Goal: Communication & Community: Answer question/provide support

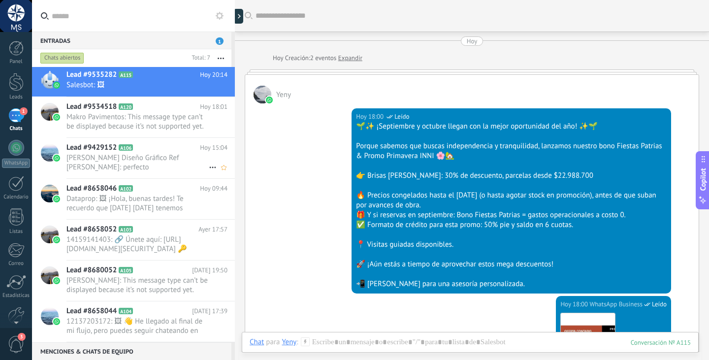
scroll to position [545, 0]
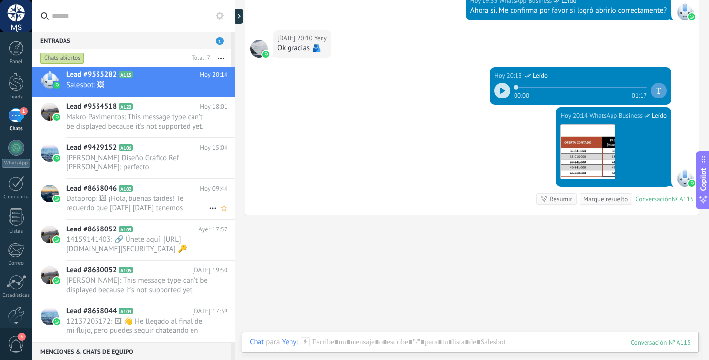
click at [168, 202] on span "Dataprop: 🖼 ¡Hola, buenas tardes! Te recuerdo que [DATE] [DATE] tenemos capacit…" at bounding box center [137, 203] width 142 height 19
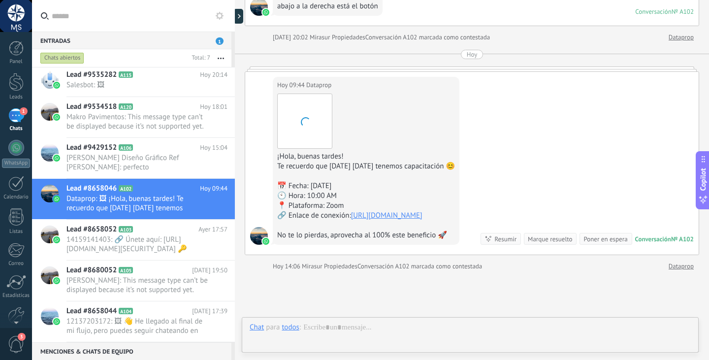
scroll to position [545, 0]
click at [375, 333] on div "Chat Correo Nota Tarea Chat para todos : Enviar Cancelar Rastrear clics en link…" at bounding box center [470, 349] width 457 height 35
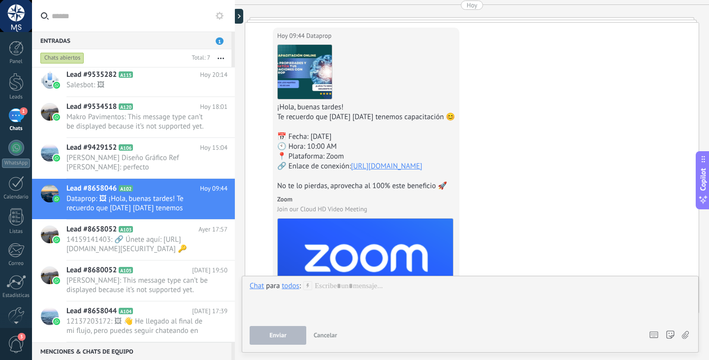
scroll to position [1505, 0]
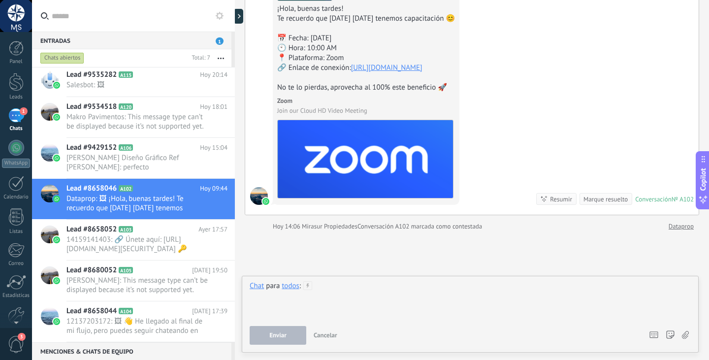
click at [426, 288] on div at bounding box center [469, 299] width 441 height 37
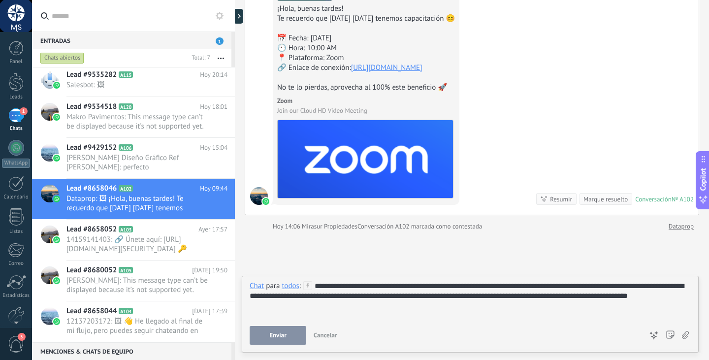
click at [294, 330] on button "Enviar" at bounding box center [277, 335] width 57 height 19
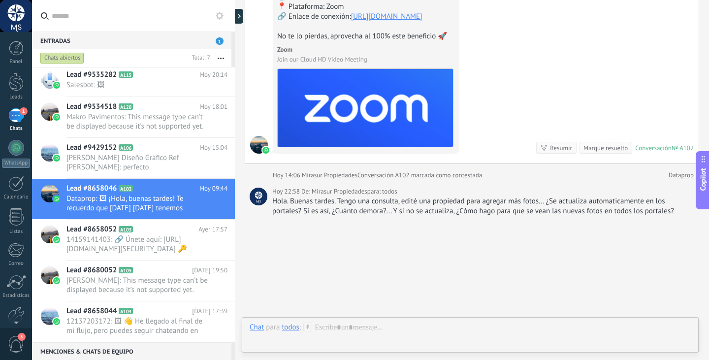
click at [19, 123] on div "1" at bounding box center [16, 115] width 16 height 14
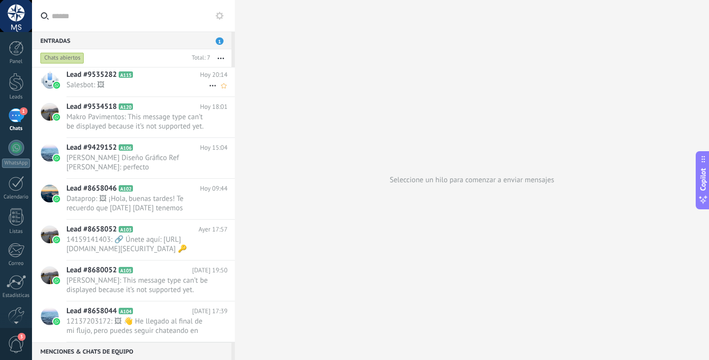
click at [160, 91] on div "Lead #9535282 A115 [DATE] 20:14 Salesbot: 🖼" at bounding box center [150, 80] width 168 height 31
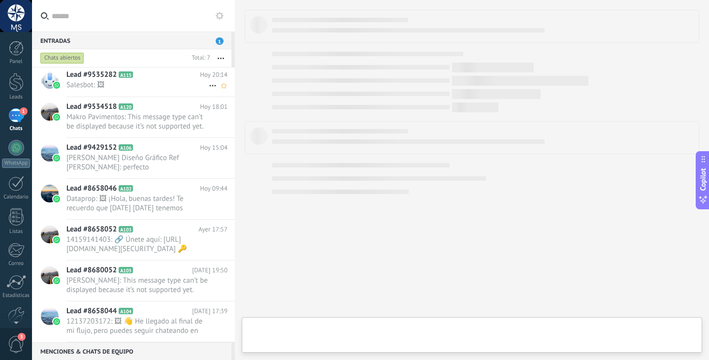
scroll to position [523, 0]
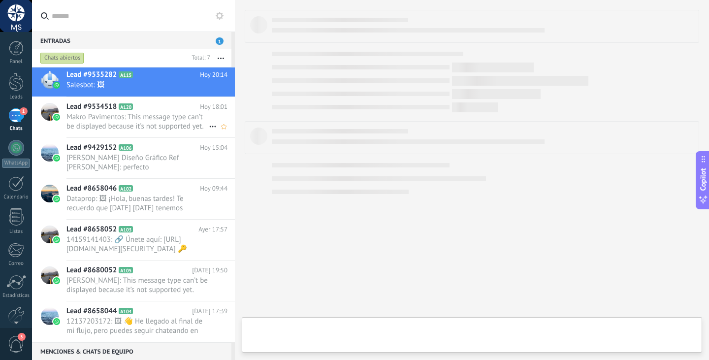
click at [158, 119] on span "Makro Pavimentos: This message type can’t be displayed because it’s not support…" at bounding box center [137, 121] width 142 height 19
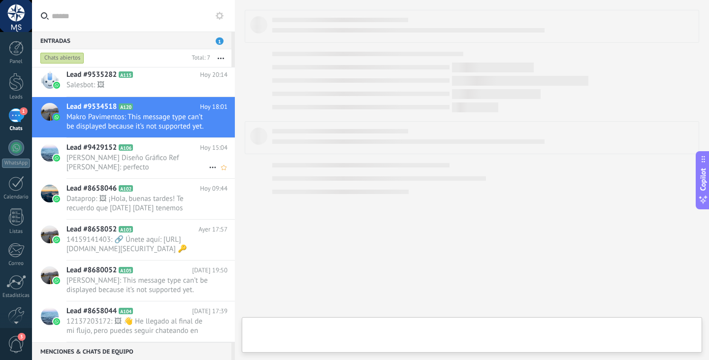
click at [155, 165] on span "[PERSON_NAME] Diseño Gráfico Ref [PERSON_NAME]: perfecto" at bounding box center [137, 162] width 142 height 19
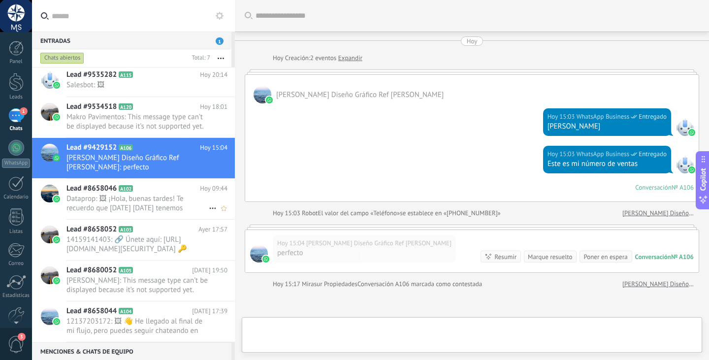
scroll to position [100, 0]
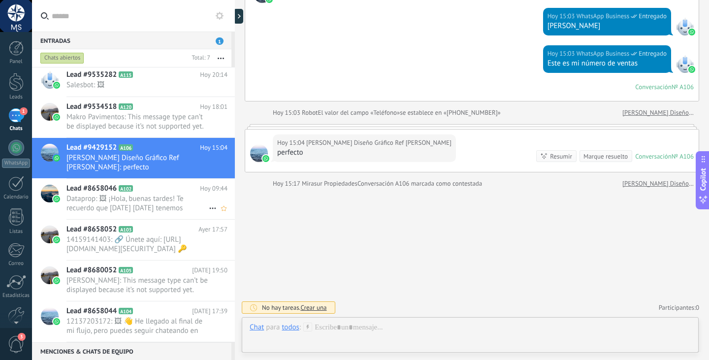
click at [162, 210] on span "Dataprop: 🖼 ¡Hola, buenas tardes! Te recuerdo que [DATE] [DATE] tenemos capacit…" at bounding box center [137, 203] width 142 height 19
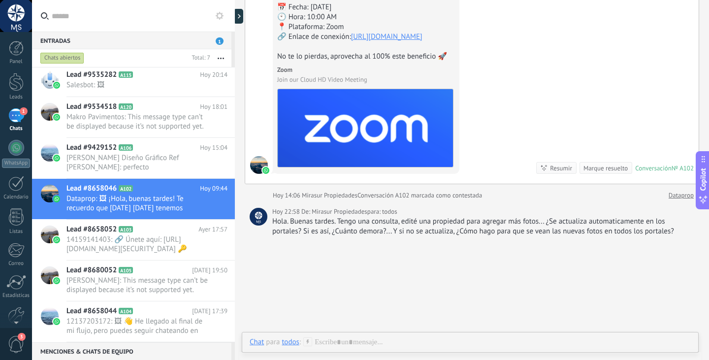
scroll to position [1592, 0]
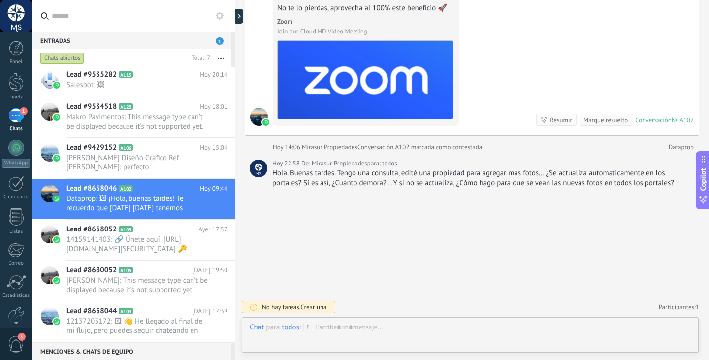
click at [402, 178] on div "Hola. Buenas tardes. Tengo una consulta, edité una propiedad para agregar más f…" at bounding box center [483, 178] width 422 height 20
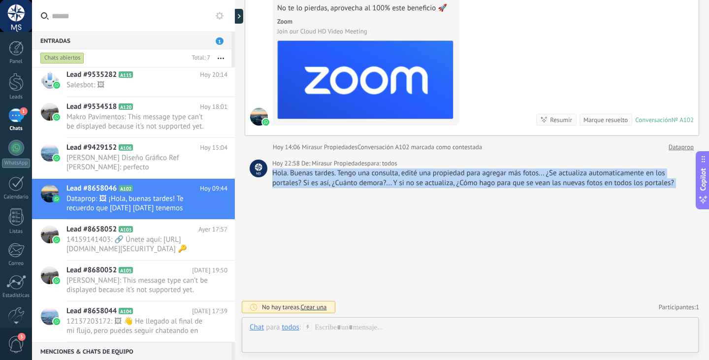
click at [402, 178] on div "Hola. Buenas tardes. Tengo una consulta, edité una propiedad para agregar más f…" at bounding box center [483, 178] width 422 height 20
copy div "Hola. Buenas tardes. Tengo una consulta, edité una propiedad para agregar más f…"
click at [367, 330] on div at bounding box center [469, 337] width 441 height 30
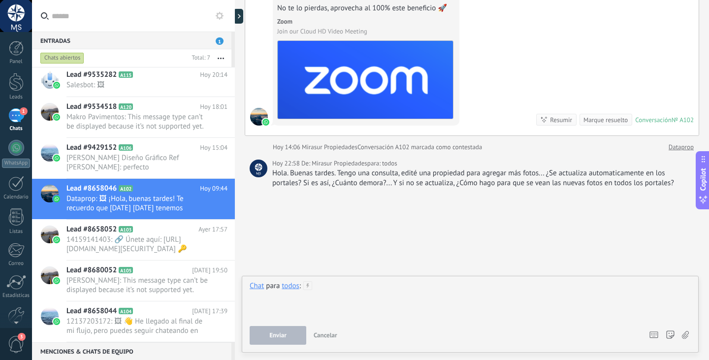
click at [362, 294] on div at bounding box center [469, 299] width 441 height 37
paste div
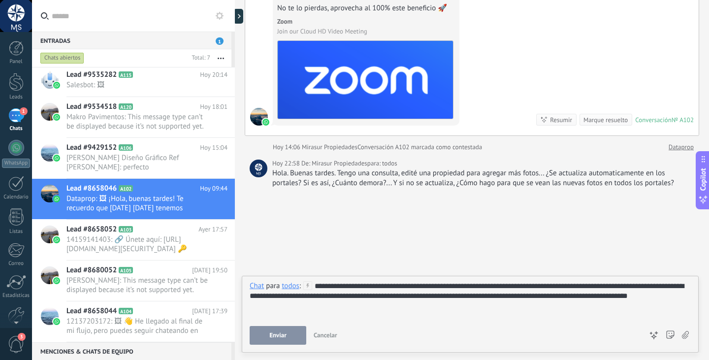
click at [287, 289] on div "todos" at bounding box center [289, 285] width 17 height 9
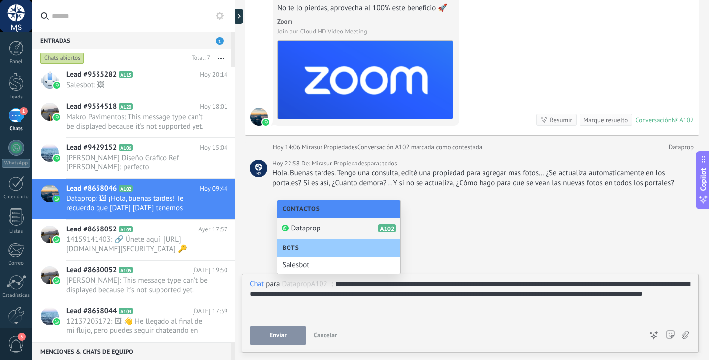
click at [324, 228] on div "Dataprop A102" at bounding box center [338, 228] width 123 height 22
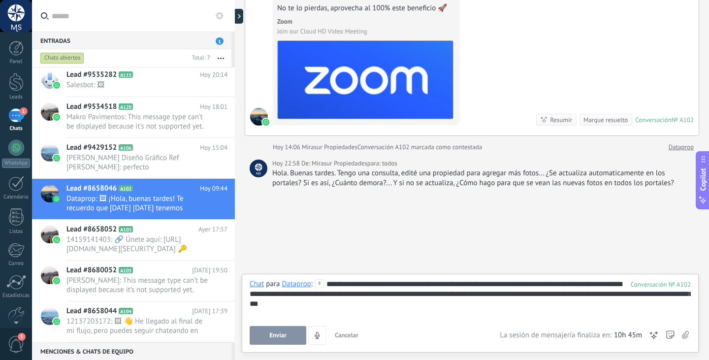
drag, startPoint x: 378, startPoint y: 222, endPoint x: 354, endPoint y: 225, distance: 24.4
drag, startPoint x: 348, startPoint y: 198, endPoint x: 331, endPoint y: 169, distance: 33.3
drag, startPoint x: 331, startPoint y: 169, endPoint x: 320, endPoint y: 199, distance: 32.1
click at [328, 170] on div "Hola. Buenas tardes. Tengo una consulta, edité una propiedad para agregar más f…" at bounding box center [483, 178] width 422 height 20
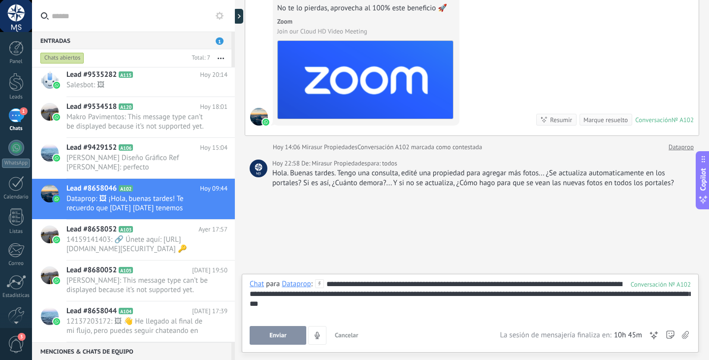
click at [280, 331] on button "Enviar" at bounding box center [277, 335] width 57 height 19
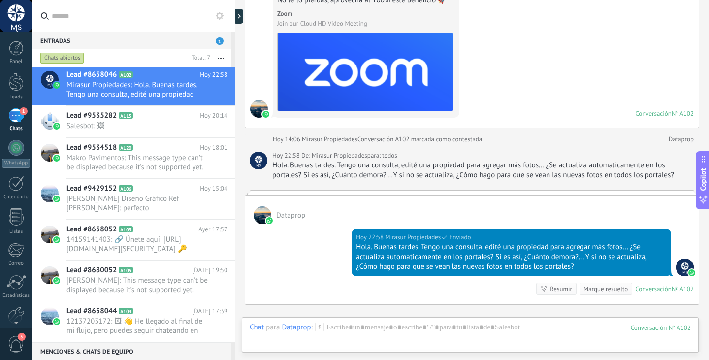
drag, startPoint x: 436, startPoint y: 132, endPoint x: 384, endPoint y: 128, distance: 52.3
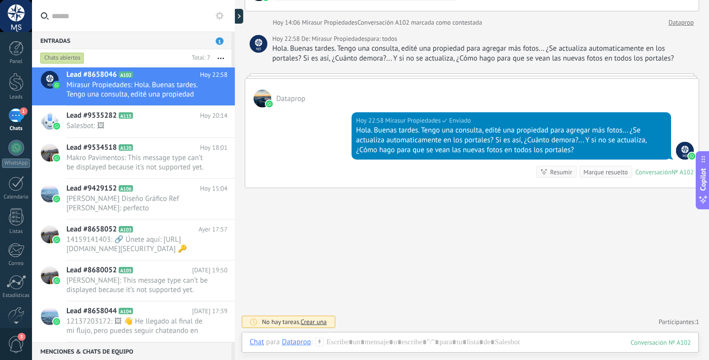
scroll to position [1716, 0]
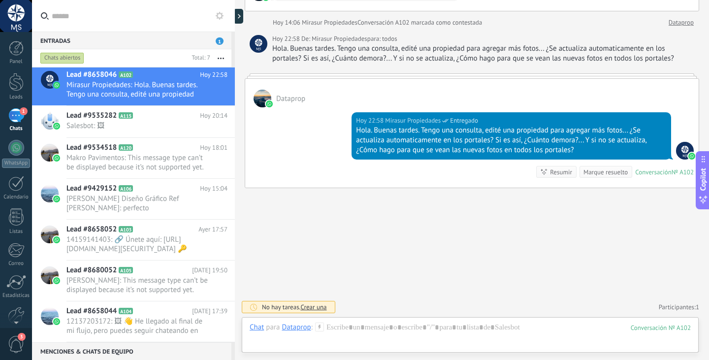
drag, startPoint x: 425, startPoint y: 86, endPoint x: 401, endPoint y: 61, distance: 34.1
click at [392, 92] on div "Dataprop" at bounding box center [471, 93] width 453 height 29
drag, startPoint x: 399, startPoint y: 215, endPoint x: 303, endPoint y: 237, distance: 98.6
drag, startPoint x: 303, startPoint y: 237, endPoint x: 259, endPoint y: 244, distance: 44.3
drag, startPoint x: 259, startPoint y: 244, endPoint x: 274, endPoint y: 240, distance: 15.8
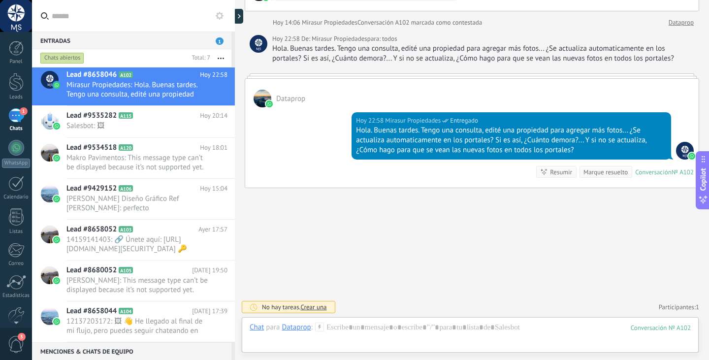
drag, startPoint x: 274, startPoint y: 240, endPoint x: 270, endPoint y: 243, distance: 5.6
drag, startPoint x: 268, startPoint y: 246, endPoint x: 287, endPoint y: 247, distance: 19.7
drag, startPoint x: 287, startPoint y: 247, endPoint x: 272, endPoint y: 246, distance: 15.8
click at [26, 118] on link "1 Chats" at bounding box center [16, 120] width 32 height 24
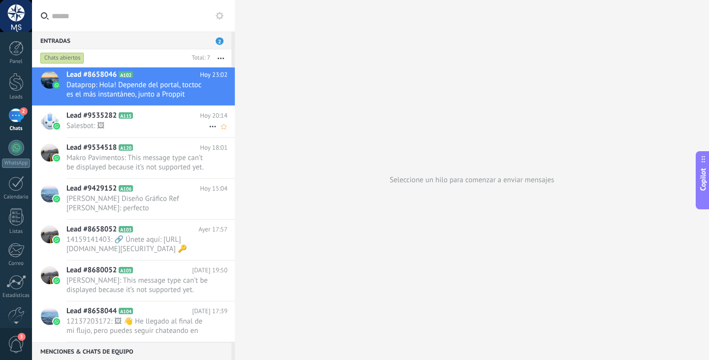
click at [124, 128] on span "Salesbot: 🖼" at bounding box center [137, 125] width 142 height 9
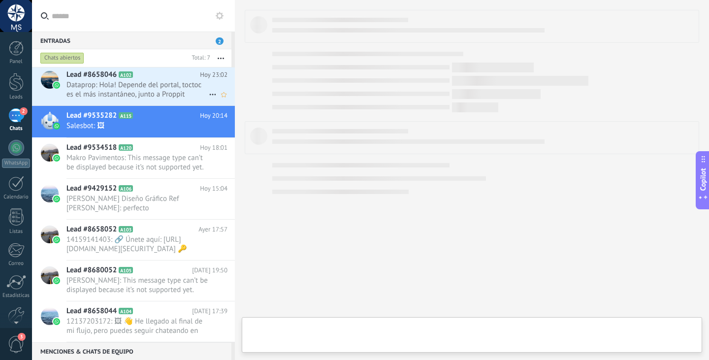
click at [144, 74] on h2 "Lead #8658046 A102" at bounding box center [132, 75] width 133 height 10
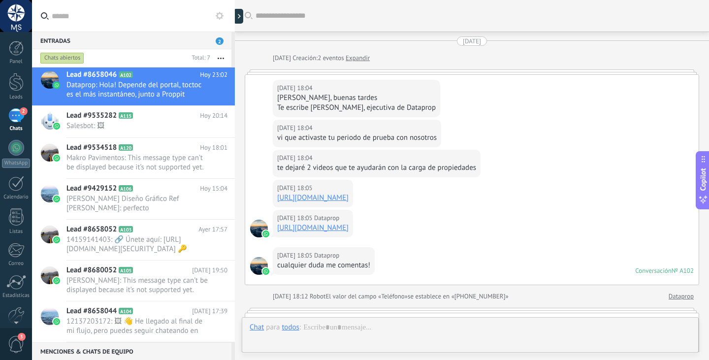
scroll to position [1707, 0]
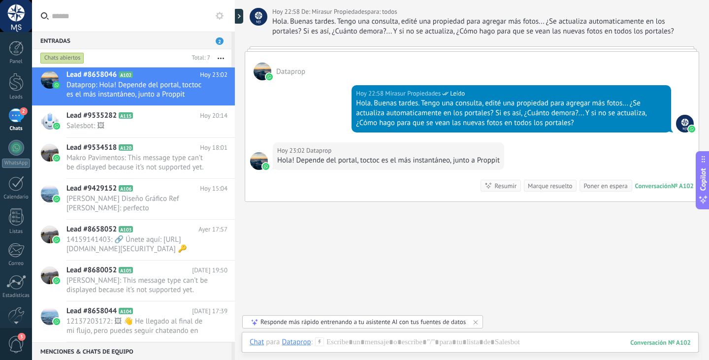
drag, startPoint x: 374, startPoint y: 76, endPoint x: 393, endPoint y: 25, distance: 54.7
click at [372, 77] on div "Dataprop" at bounding box center [471, 66] width 453 height 29
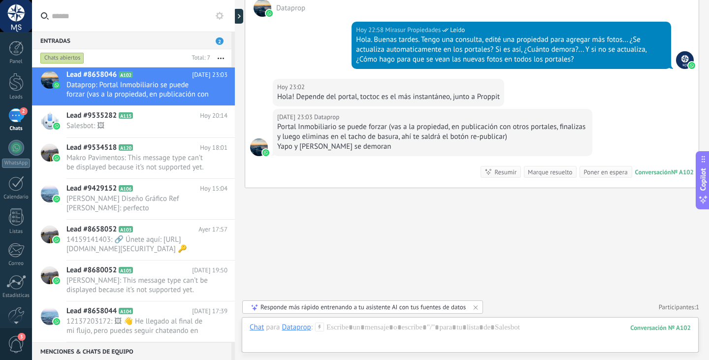
click at [380, 136] on div "Portal Inmobiliario se puede forzar (vas a la propiedad, en publicación con otr…" at bounding box center [432, 132] width 310 height 20
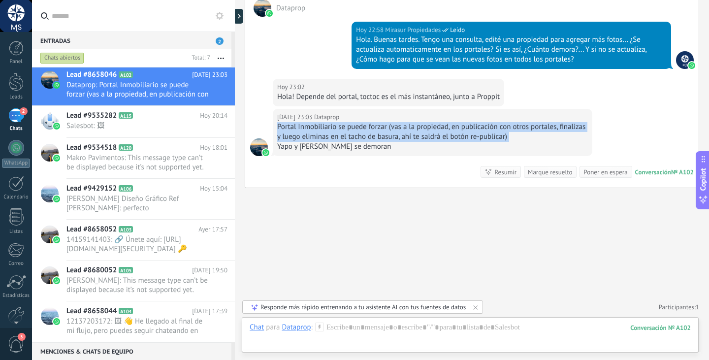
click at [380, 136] on div "Portal Inmobiliario se puede forzar (vas a la propiedad, en publicación con otr…" at bounding box center [432, 132] width 310 height 20
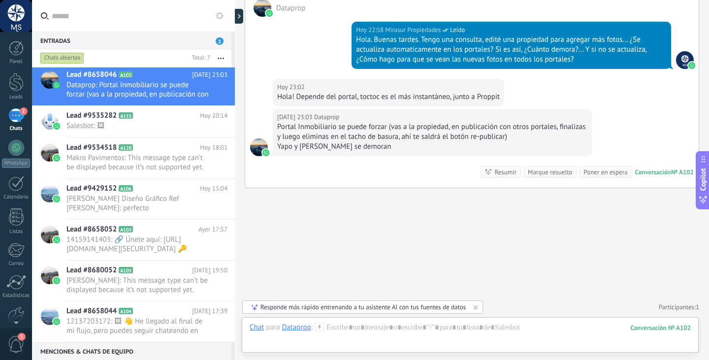
click at [388, 99] on div "Hola! Depende del portal, toctoc es el más instantáneo, junto a Proppit" at bounding box center [388, 97] width 222 height 10
drag, startPoint x: 389, startPoint y: 81, endPoint x: 334, endPoint y: 36, distance: 71.0
click at [389, 81] on div "[DATE] 23:02 Dataprop Hola! Depende del portal, toctoc es el más instantáneo, j…" at bounding box center [388, 93] width 231 height 28
click at [258, 65] on div "[DATE] 22:58 Mirasur Propiedades Leído Hola. Buenas tardes. Tengo una consulta,…" at bounding box center [471, 48] width 453 height 62
drag, startPoint x: 374, startPoint y: 221, endPoint x: 306, endPoint y: 228, distance: 69.2
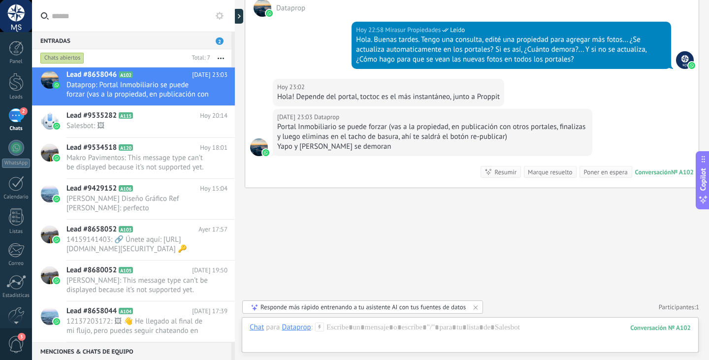
drag, startPoint x: 285, startPoint y: 240, endPoint x: 257, endPoint y: 247, distance: 29.4
drag, startPoint x: 257, startPoint y: 247, endPoint x: 253, endPoint y: 234, distance: 12.8
click at [421, 323] on div at bounding box center [469, 337] width 441 height 30
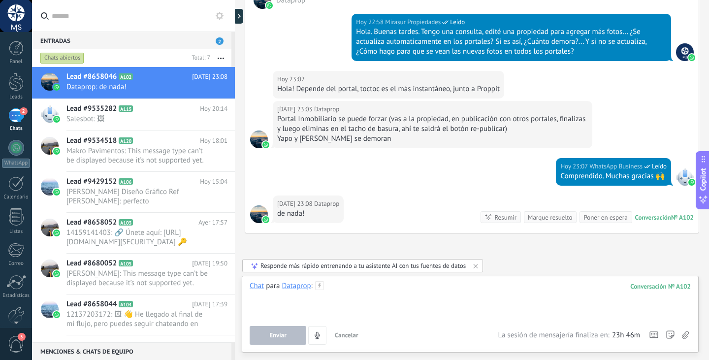
scroll to position [0, 0]
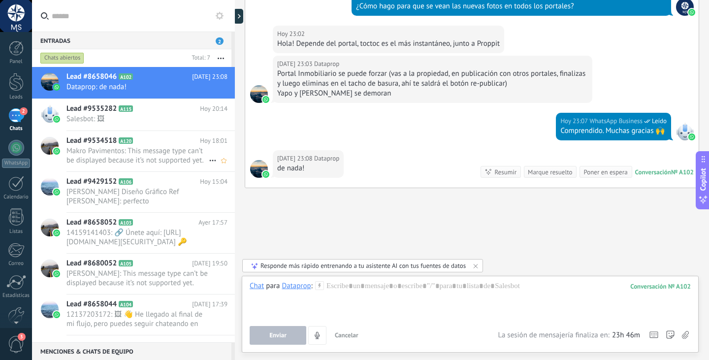
click at [172, 152] on span "Makro Pavimentos: This message type can’t be displayed because it’s not support…" at bounding box center [137, 155] width 142 height 19
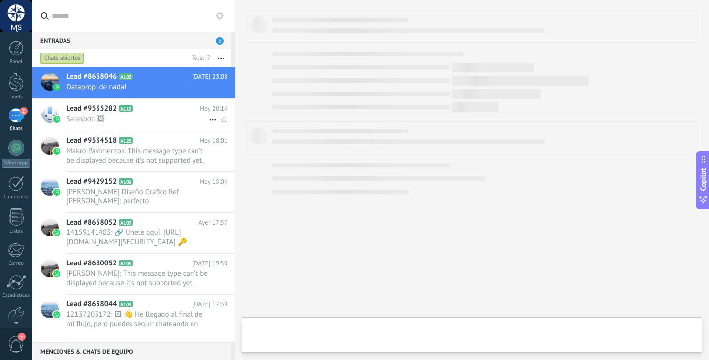
scroll to position [523, 0]
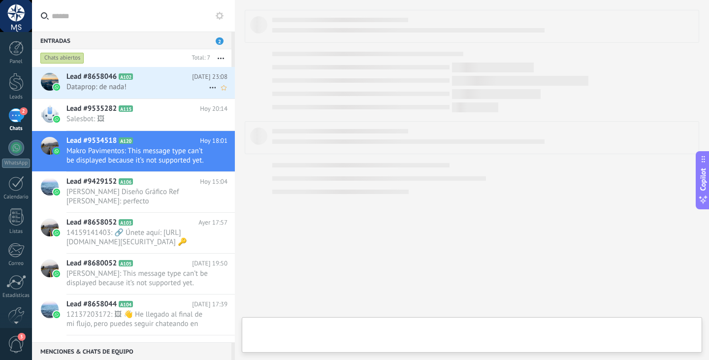
click at [179, 94] on div "Lead #8658046 A102 [DATE] 23:08 Dataprop: de nada!" at bounding box center [150, 82] width 168 height 31
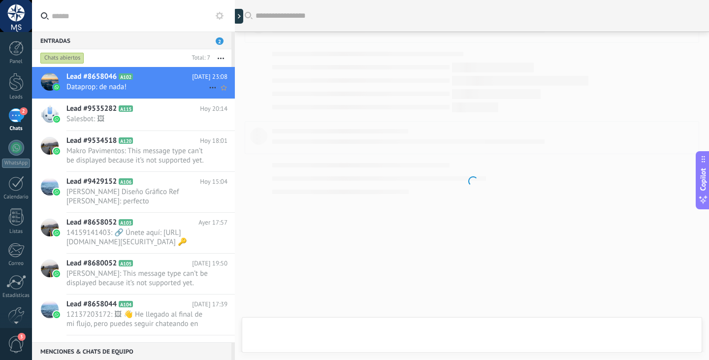
click at [208, 89] on icon at bounding box center [213, 88] width 12 height 12
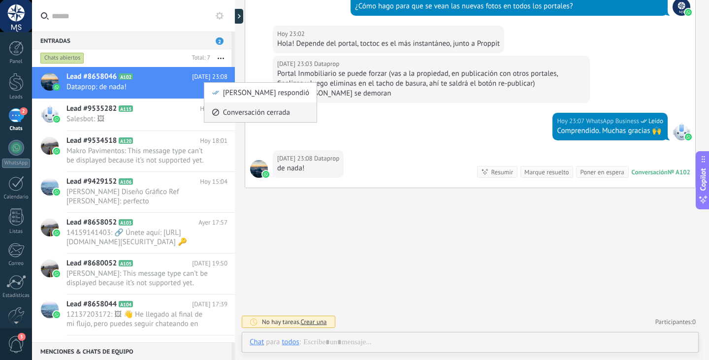
scroll to position [545, 0]
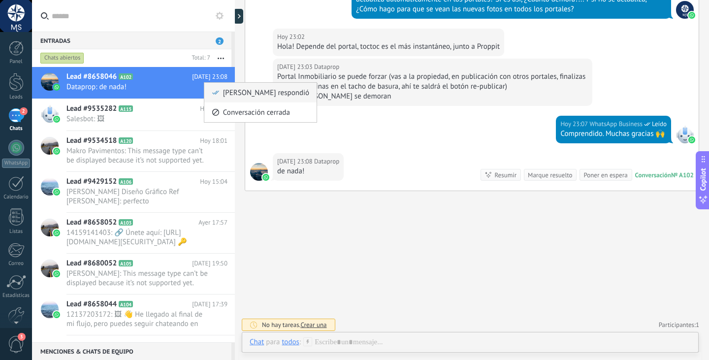
click at [220, 94] on div "[PERSON_NAME] respondió" at bounding box center [260, 93] width 97 height 20
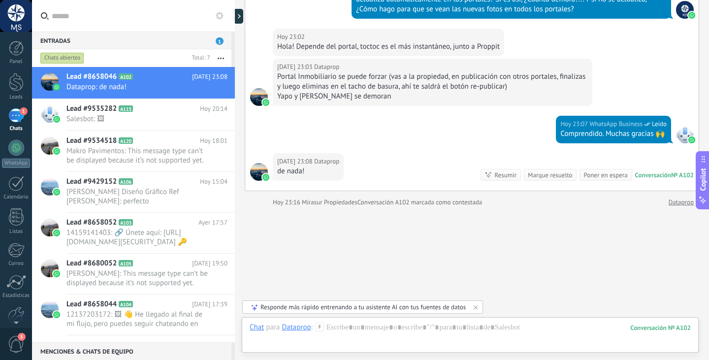
scroll to position [1837, 0]
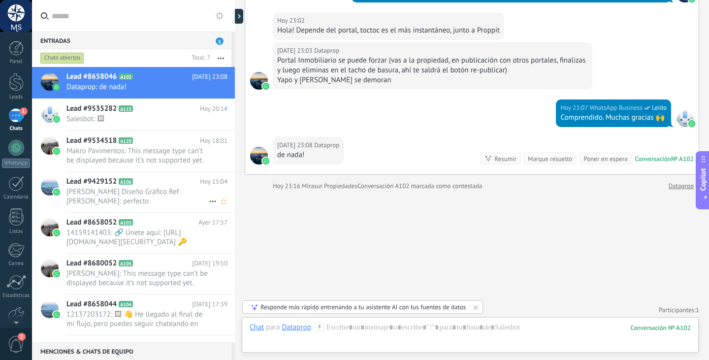
drag, startPoint x: 263, startPoint y: 218, endPoint x: 193, endPoint y: 206, distance: 71.0
click at [164, 174] on div "Lead #9429152 A106 [DATE] 15:04 [PERSON_NAME] Diseño Gráfico Ref [PERSON_NAME]:…" at bounding box center [150, 192] width 168 height 40
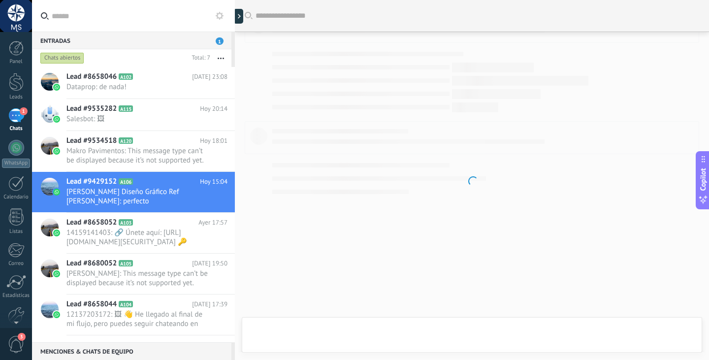
scroll to position [545, 0]
